Goal: Check status: Check status

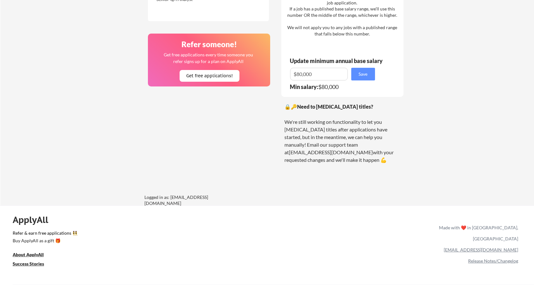
scroll to position [433, 0]
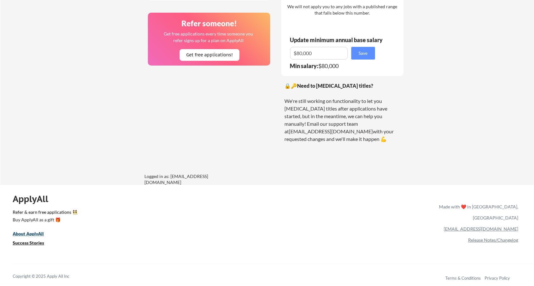
click at [30, 234] on u "About ApplyAll" at bounding box center [28, 233] width 31 height 5
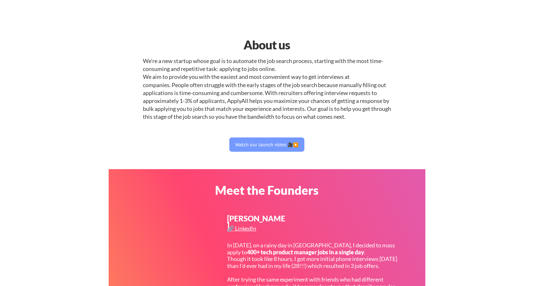
select select ""engineering""
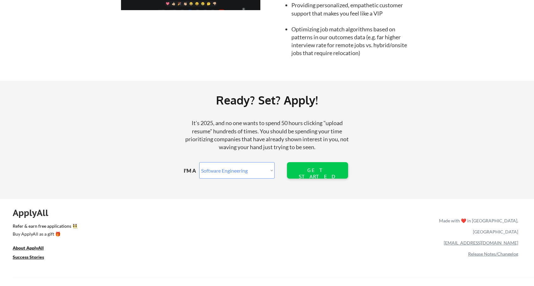
scroll to position [700, 0]
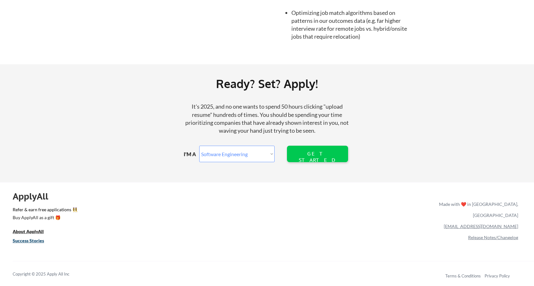
click at [39, 240] on u "Success Stories" at bounding box center [28, 240] width 31 height 5
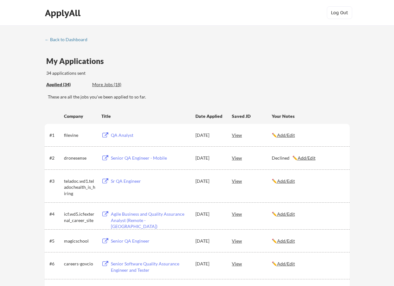
scroll to position [95, 0]
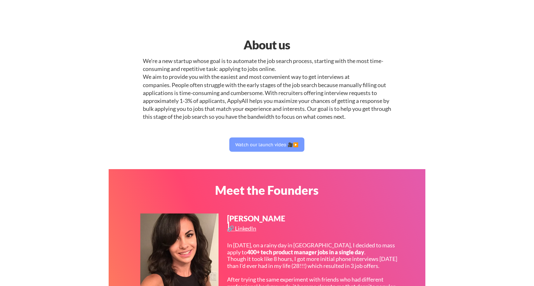
select select ""engineering""
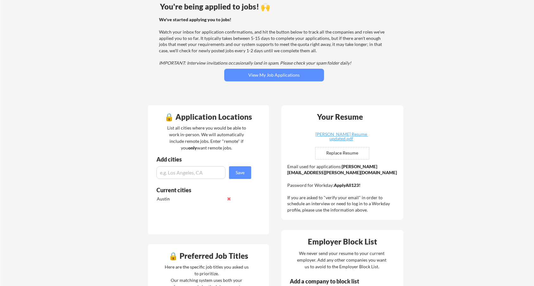
scroll to position [63, 0]
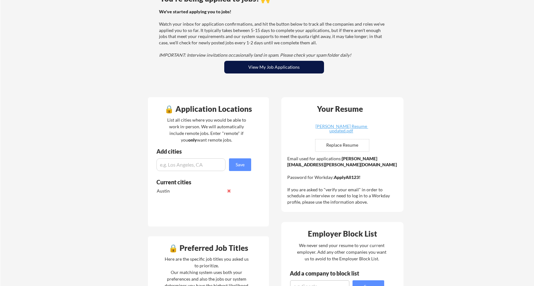
click at [270, 70] on button "View My Job Applications" at bounding box center [274, 67] width 100 height 13
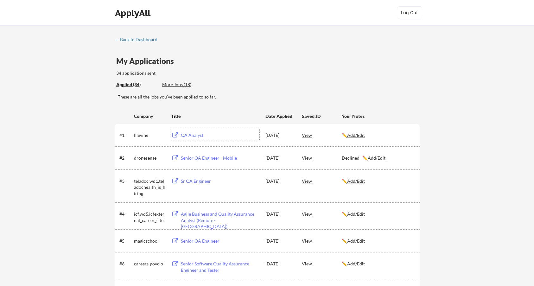
click at [185, 136] on div "QA Analyst" at bounding box center [220, 135] width 79 height 6
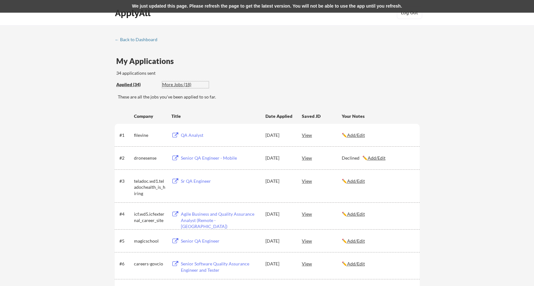
click at [175, 85] on div "More Jobs (18)" at bounding box center [185, 84] width 47 height 6
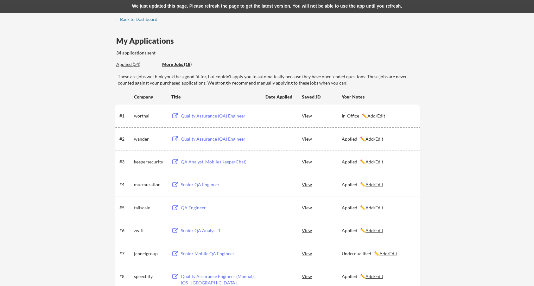
scroll to position [32, 0]
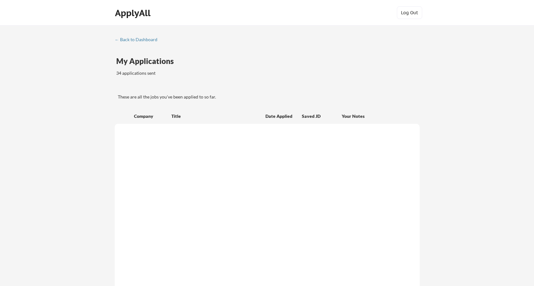
scroll to position [32, 0]
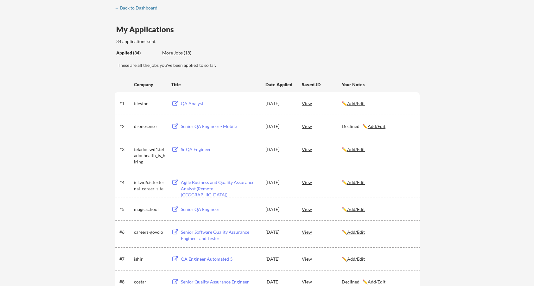
click at [170, 52] on div "More Jobs (18)" at bounding box center [185, 53] width 47 height 6
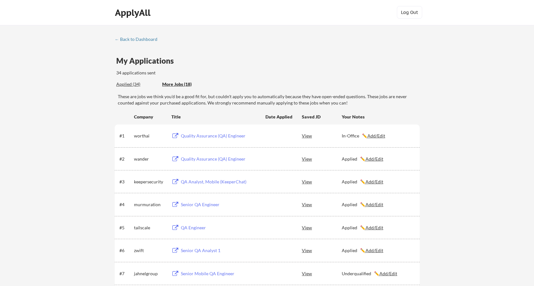
scroll to position [0, 0]
click at [130, 85] on div "Applied (34)" at bounding box center [136, 84] width 41 height 6
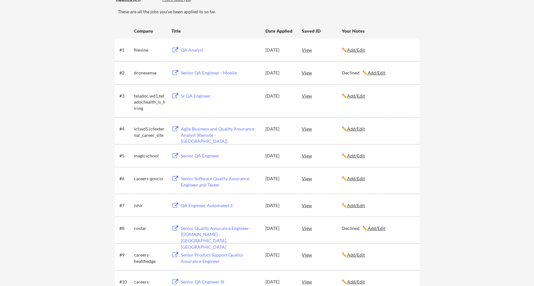
scroll to position [127, 0]
